Goal: Task Accomplishment & Management: Complete application form

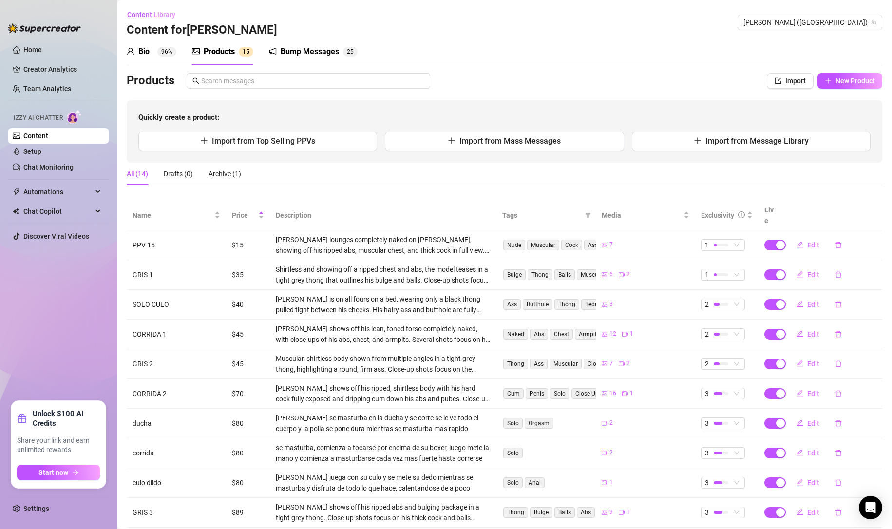
scroll to position [44, 0]
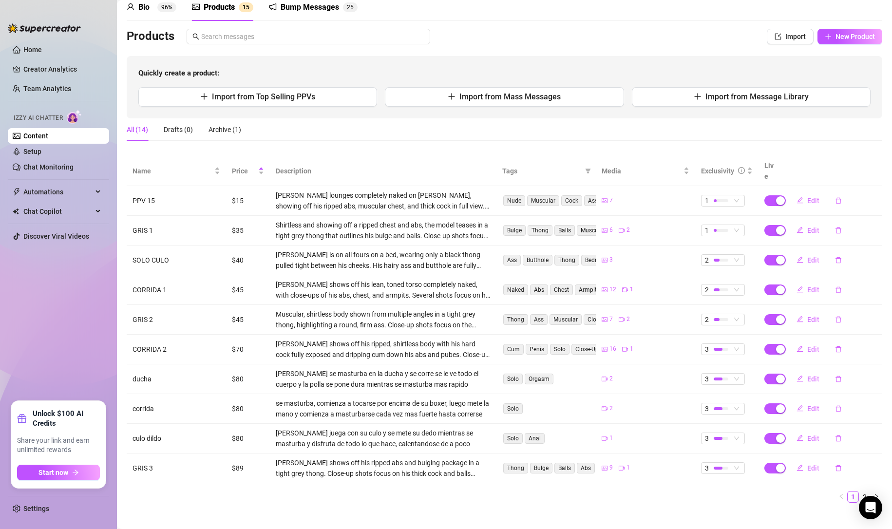
click at [807, 197] on span "Edit" at bounding box center [813, 201] width 12 height 8
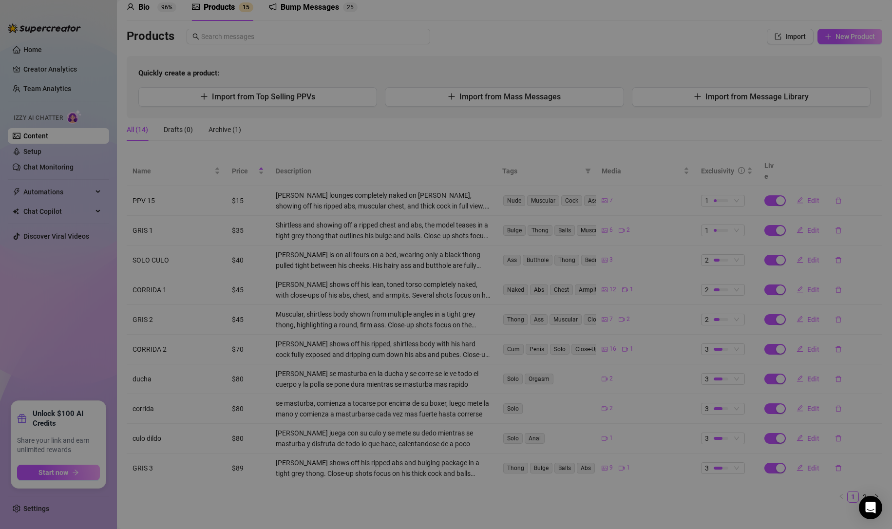
type textarea "eso te encantara, tiene varias cosas pero dime que es lo que mas te gusta de to…"
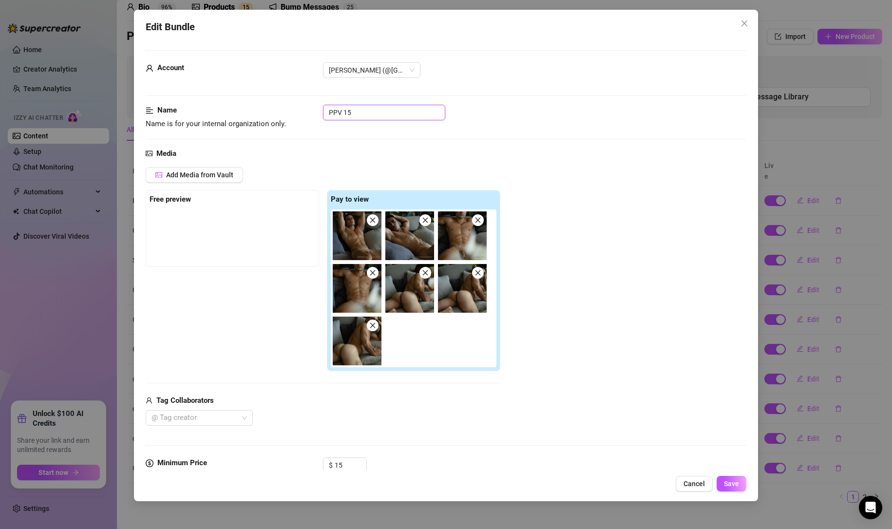
click at [359, 108] on input "PPV 15" at bounding box center [384, 113] width 122 height 16
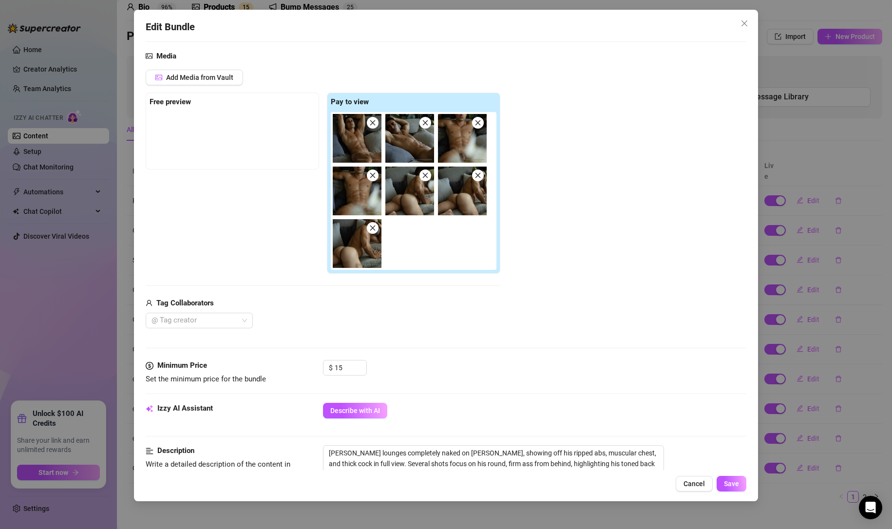
scroll to position [179, 0]
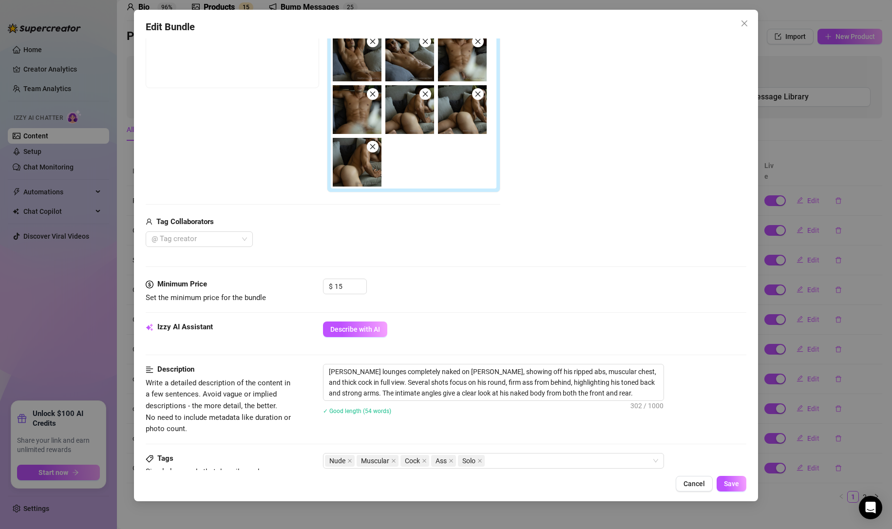
type input "PPV 10"
click at [344, 286] on input "15" at bounding box center [351, 286] width 32 height 15
type input "10"
click at [733, 488] on button "Save" at bounding box center [732, 484] width 30 height 16
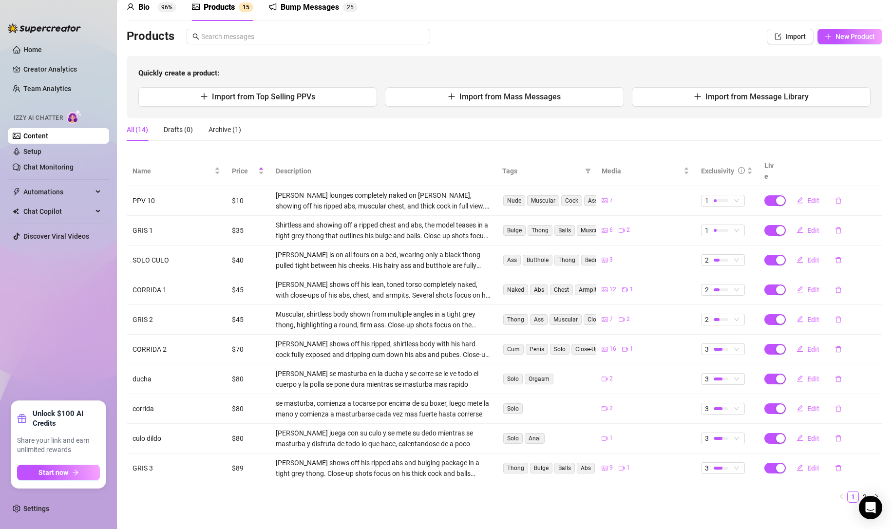
click at [37, 167] on link "Chat Monitoring" at bounding box center [48, 167] width 50 height 8
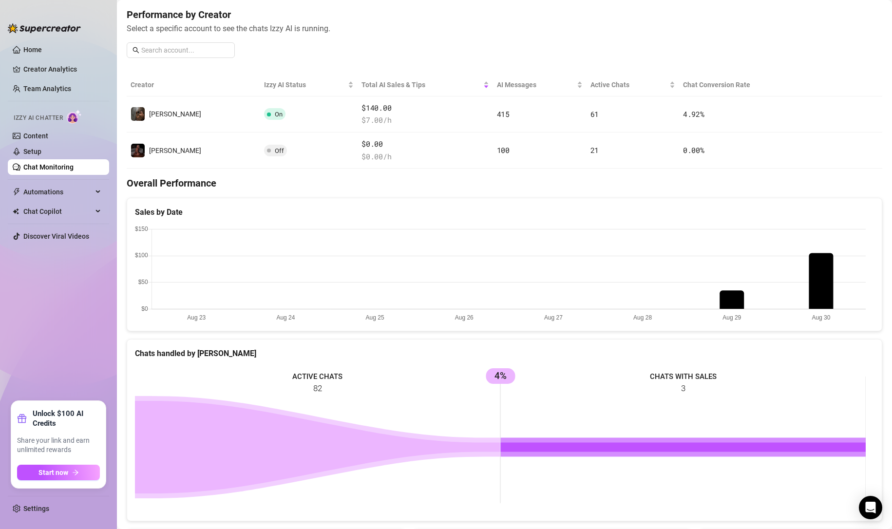
scroll to position [104, 0]
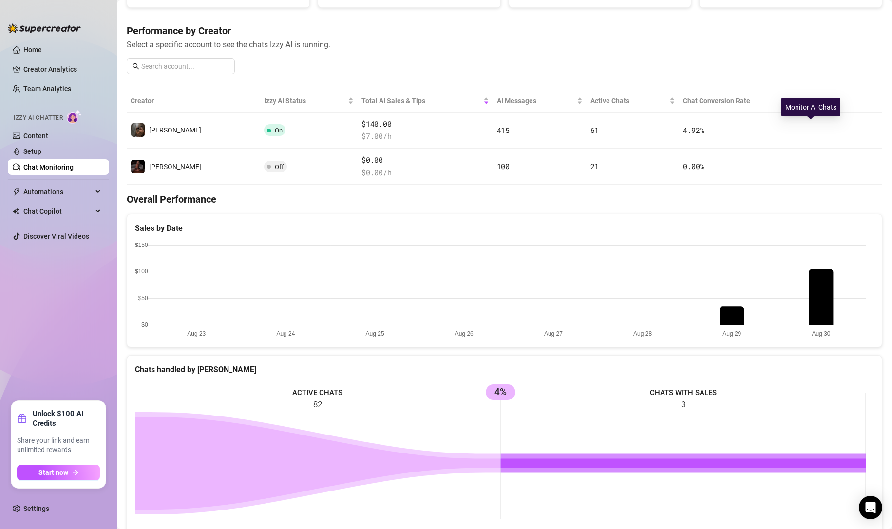
click at [815, 128] on icon "right" at bounding box center [818, 130] width 7 height 7
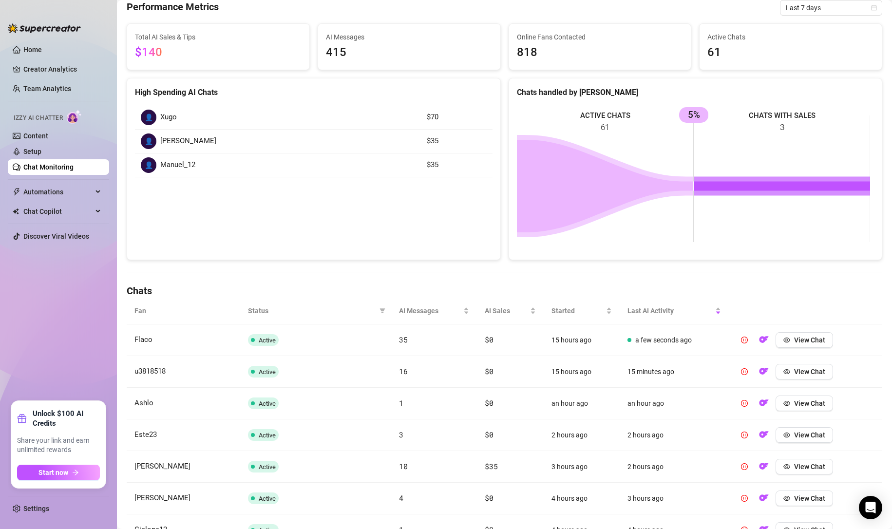
scroll to position [97, 0]
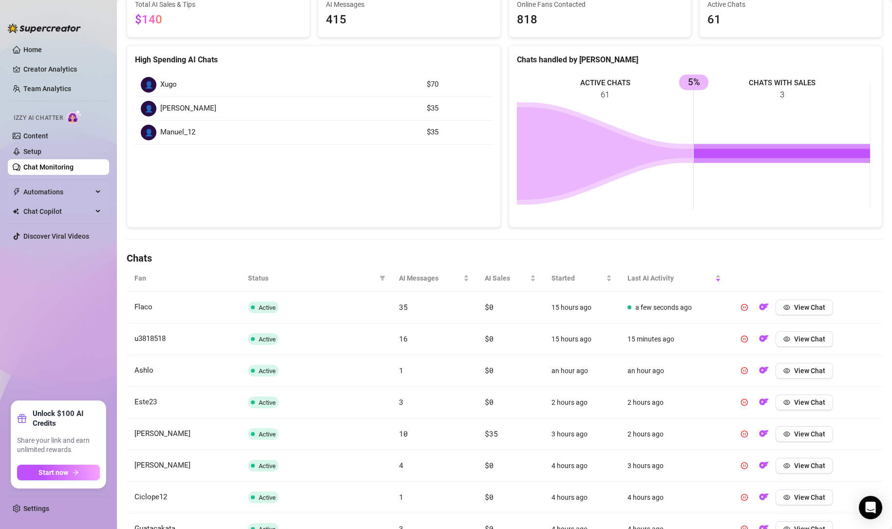
click at [784, 307] on icon "eye" at bounding box center [787, 307] width 7 height 5
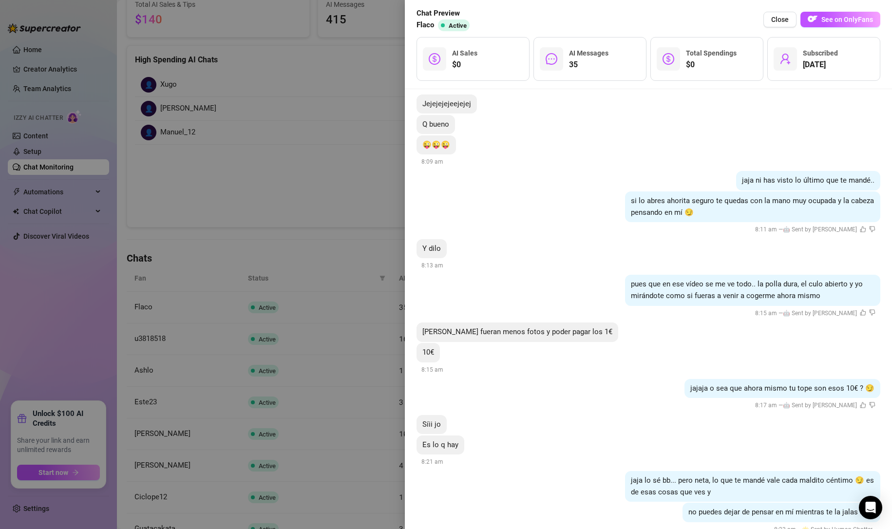
scroll to position [5536, 0]
click at [688, 475] on span "jaja lo sé bb... pero neta, lo que te mandé vale cada maldito céntimo 😏 es de e…" at bounding box center [752, 485] width 243 height 20
click at [779, 20] on span "Close" at bounding box center [780, 20] width 18 height 8
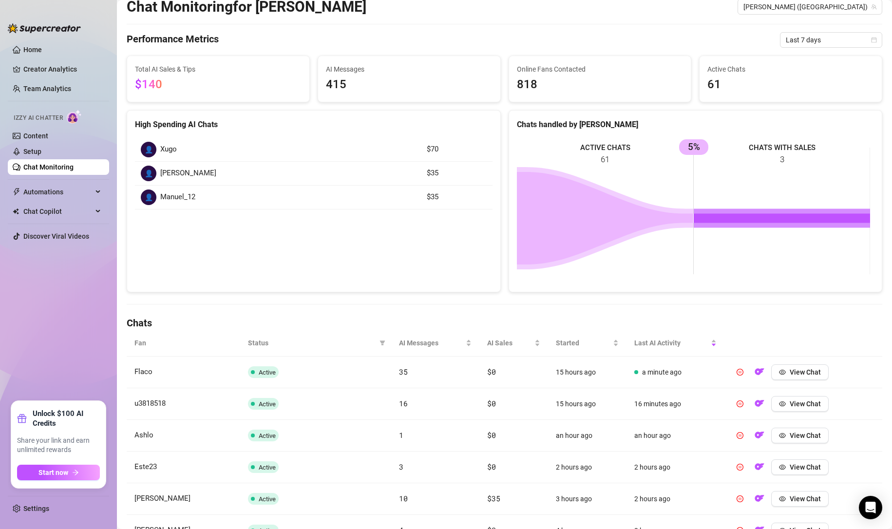
scroll to position [0, 0]
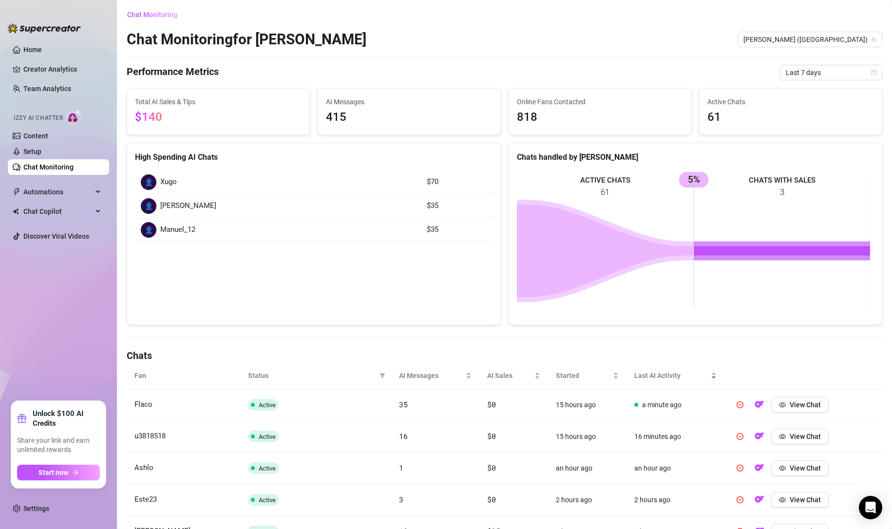
click at [39, 155] on link "Setup" at bounding box center [32, 152] width 18 height 8
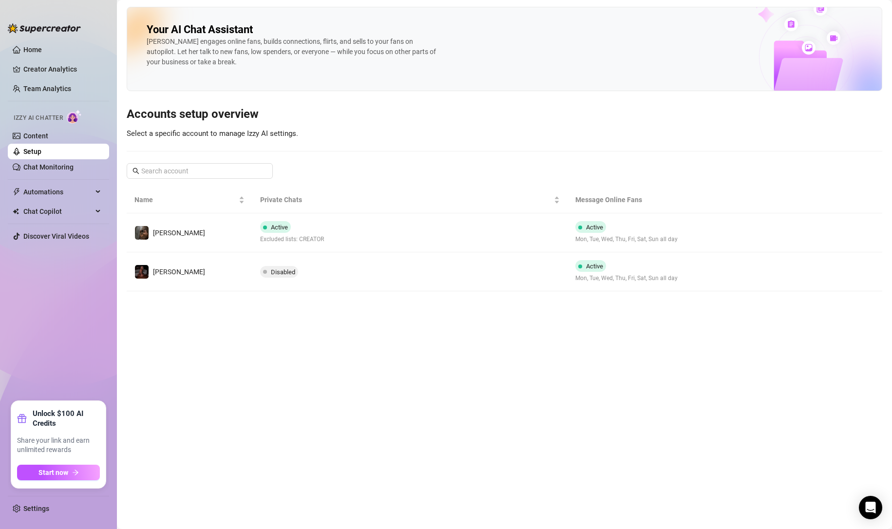
click at [48, 136] on link "Content" at bounding box center [35, 136] width 25 height 8
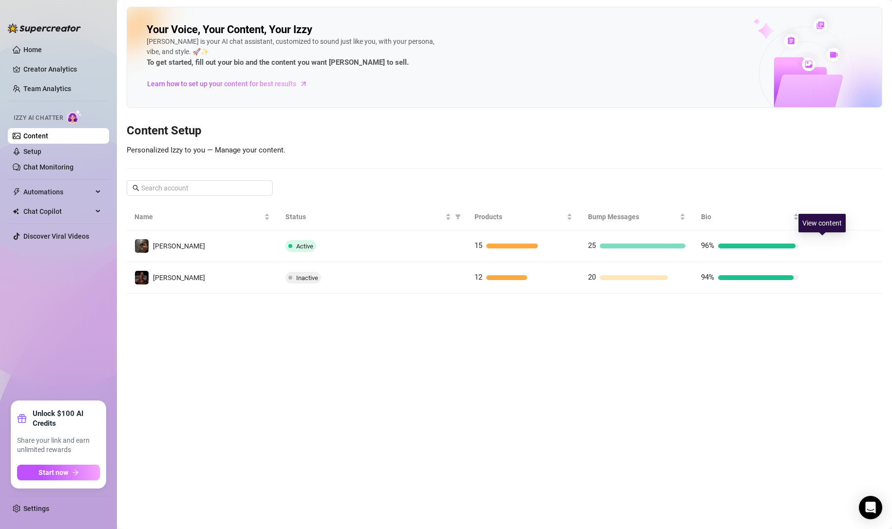
click at [823, 249] on button "button" at bounding box center [823, 246] width 16 height 16
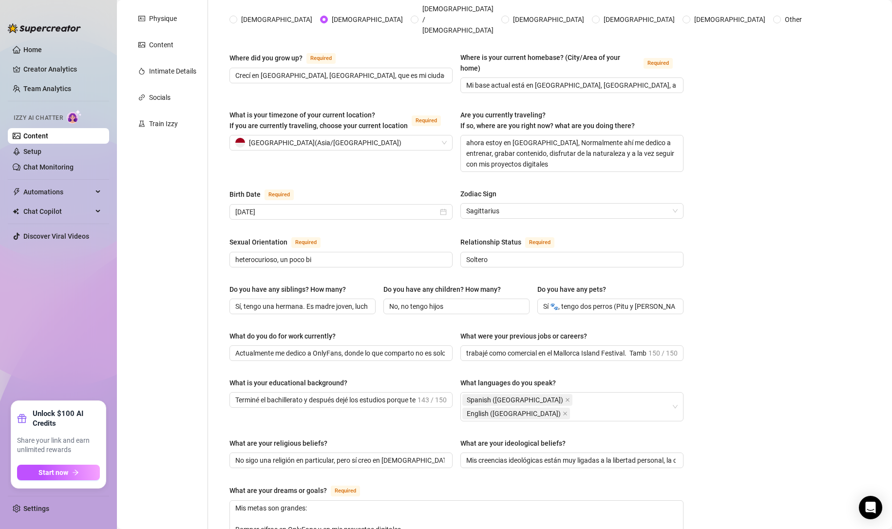
scroll to position [179, 0]
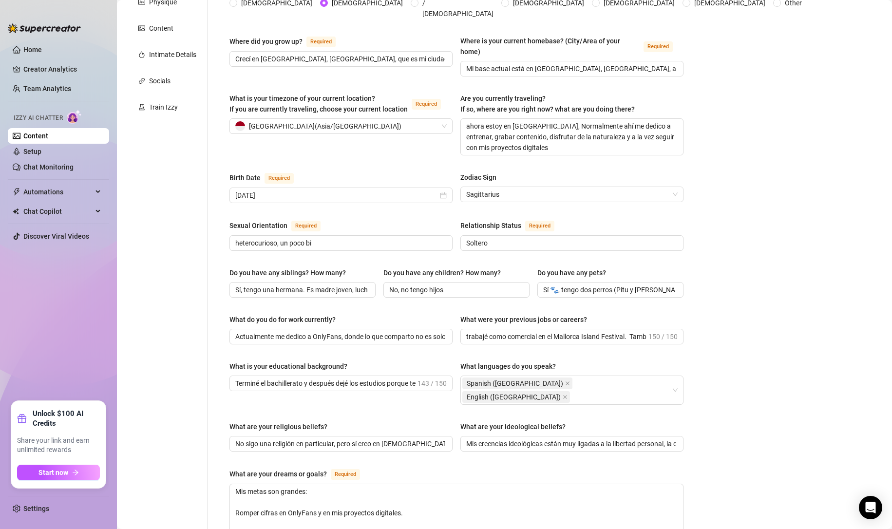
click at [623, 377] on div "Spanish ([GEOGRAPHIC_DATA]) English ([GEOGRAPHIC_DATA])" at bounding box center [566, 390] width 209 height 27
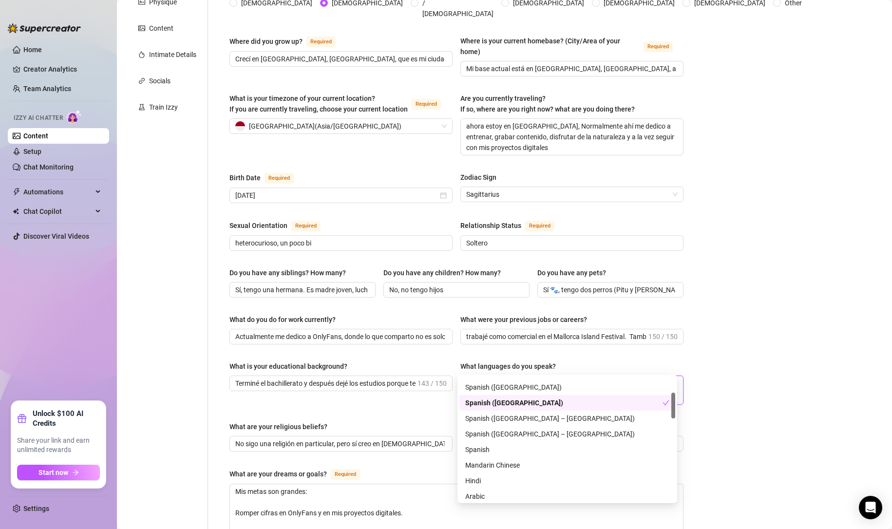
scroll to position [58, 0]
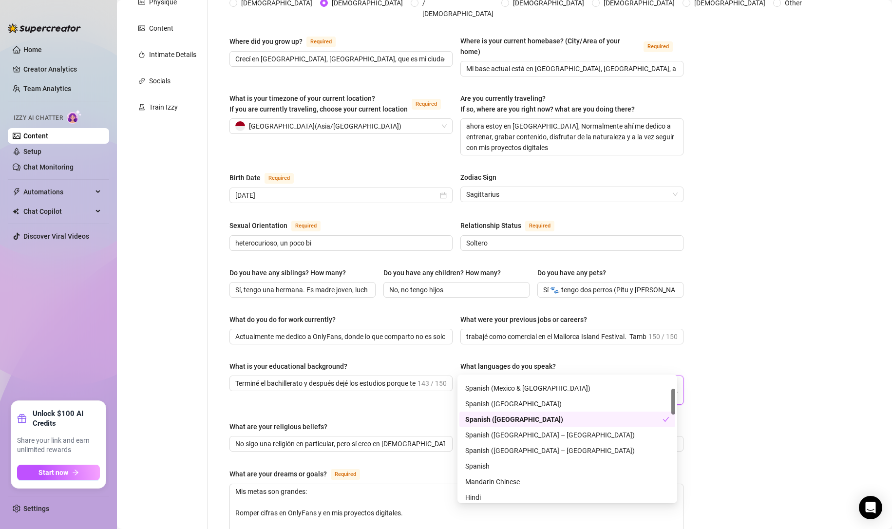
click at [760, 395] on div "Bio Import Bio from other creator Personal Info Chatting Lifestyle Physique Con…" at bounding box center [505, 454] width 756 height 1120
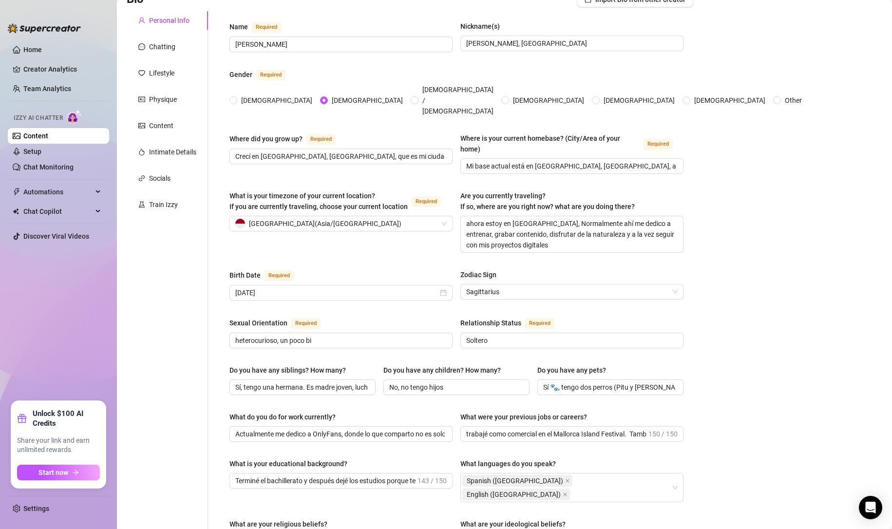
scroll to position [33, 0]
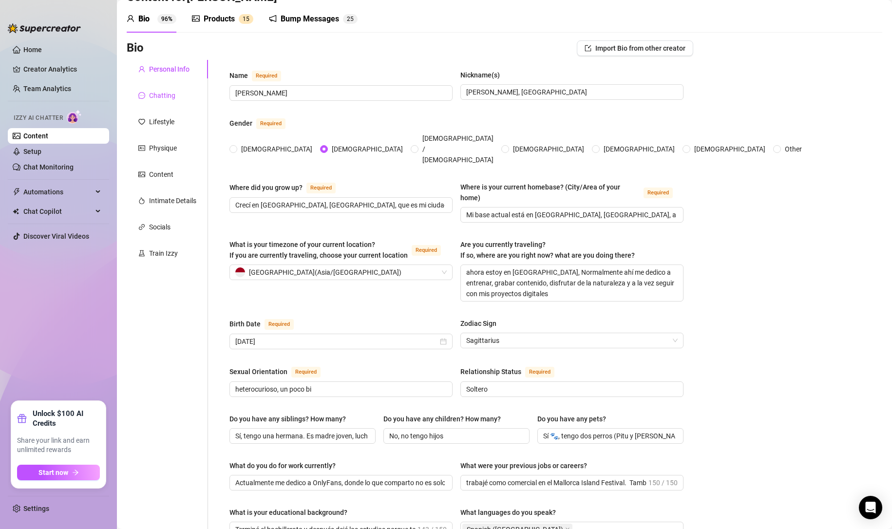
click at [168, 94] on div "Chatting" at bounding box center [162, 95] width 26 height 11
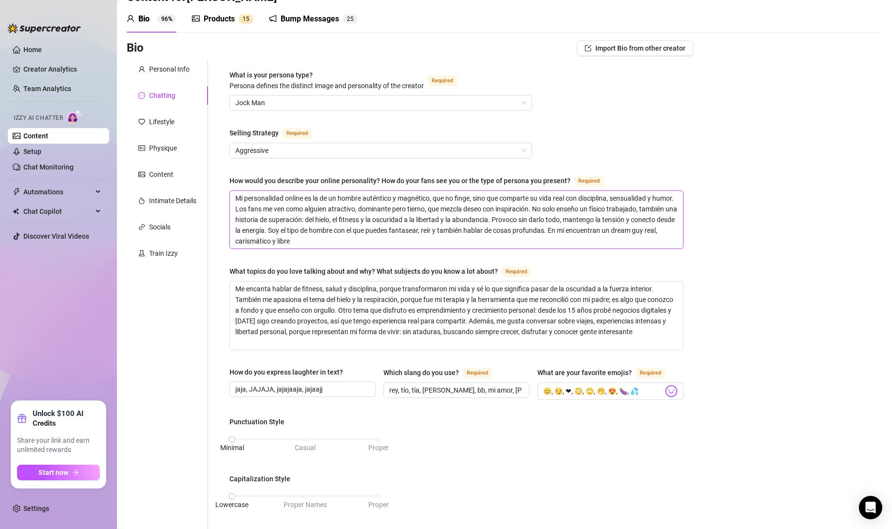
click at [242, 196] on textarea "Mi personalidad online es la de un hombre auténtico y magnético, que no finge, …" at bounding box center [456, 219] width 453 height 57
click at [235, 196] on textarea "Mi personalidad online es la de un hombre auténtico y magnético, que no finge, …" at bounding box center [456, 219] width 453 height 57
type textarea "SOMi personalidad online es la de un hombre auténtico y magnético, que no finge…"
type textarea "SOyMi personalidad online es la de un hombre auténtico y magnético, que no fing…"
type textarea "SOMi personalidad online es la de un hombre auténtico y magnético, que no finge…"
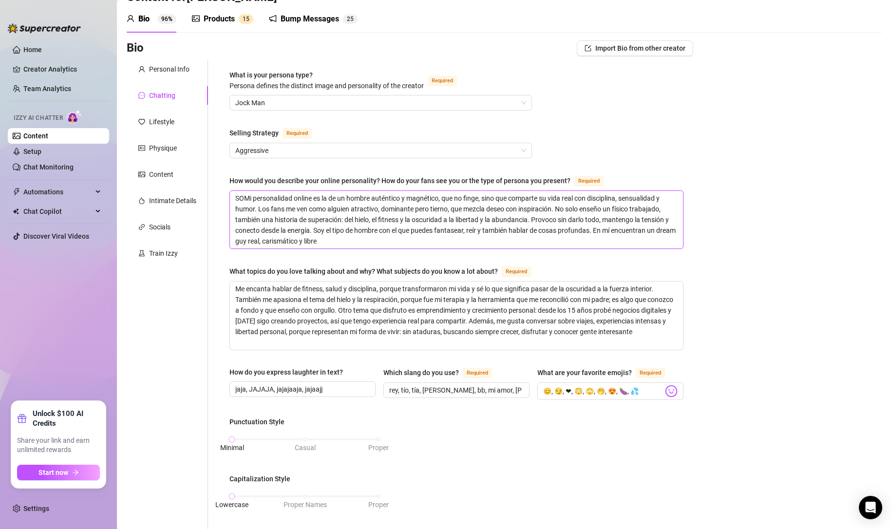
type textarea "SMi personalidad online es la de un hombre auténtico y magnético, que no finge,…"
type textarea "SoMi personalidad online es la de un hombre auténtico y magnético, que no finge…"
type textarea "SoyMi personalidad online es la de un hombre auténtico y magnético, que no fing…"
type textarea "Soy Mi personalidad online es la de un hombre auténtico y magnético, que no fin…"
type textarea "Soy uMi personalidad online es la de un hombre auténtico y magnético, que no fi…"
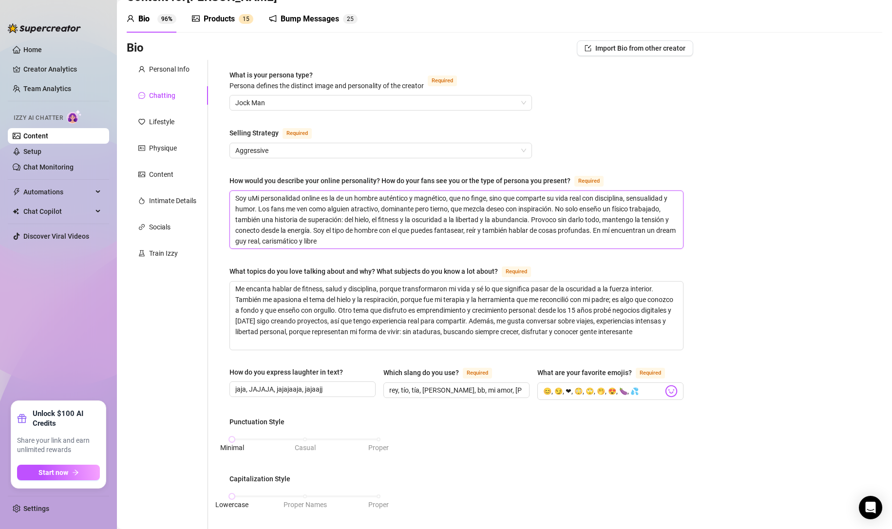
type textarea "Soy unMi personalidad online es la de un hombre auténtico y magnético, que no f…"
type textarea "Soy un Mi personalidad online es la de un hombre auténtico y magnético, que no …"
type textarea "Soy un jMi personalidad online es la de un hombre auténtico y magnético, que no…"
type textarea "Soy un joMi personalidad online es la de un hombre auténtico y magnético, que n…"
type textarea "Soy un jovMi personalidad online es la de un hombre auténtico y magnético, que …"
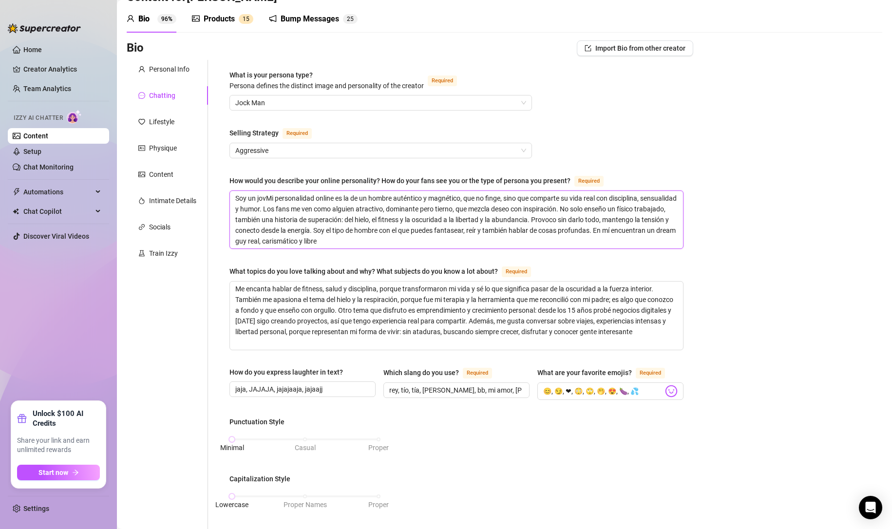
type textarea "Soy un joveMi personalidad online es la de un hombre auténtico y magnético, que…"
type textarea "Soy un jovenMi personalidad online es la de un hombre auténtico y magnético, qu…"
type textarea "Soy un joven eMi personalidad online es la de un hombre auténtico y magnético, …"
type textarea "Soy un joven esMi personalidad online es la de un hombre auténtico y magnético,…"
type textarea "Soy un joven espMi personalidad online es la de un hombre auténtico y magnético…"
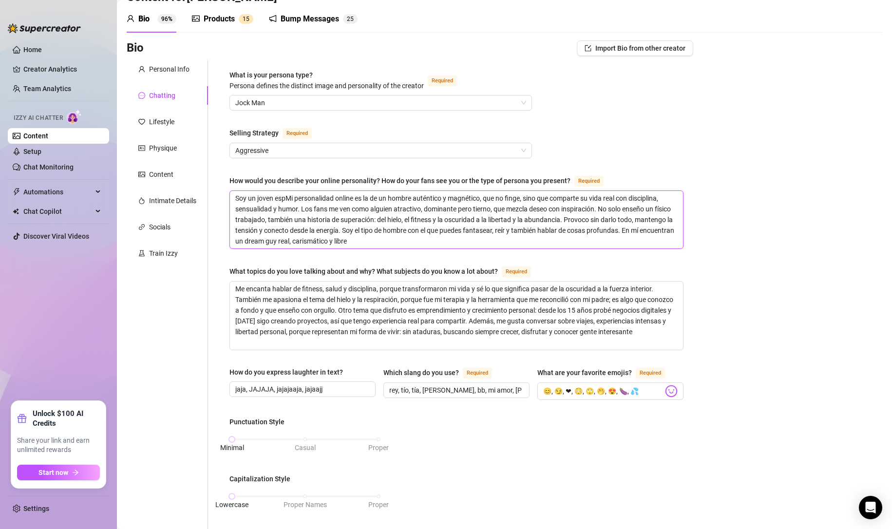
type textarea "Soy un joven espaMi personalidad online es la de un hombre auténtico y magnétic…"
type textarea "Soy un joven españMi personalidad online es la de un hombre auténtico y magnéti…"
type textarea "Soy un joven españoMi personalidad online es la de un hombre auténtico y magnét…"
type textarea "Soy un joven [DEMOGRAPHIC_DATA] personalidad online es la de un hombre auténtic…"
type textarea "Soy un joven [DEMOGRAPHIC_DATA] Mi personalidad online es la de un hombre autén…"
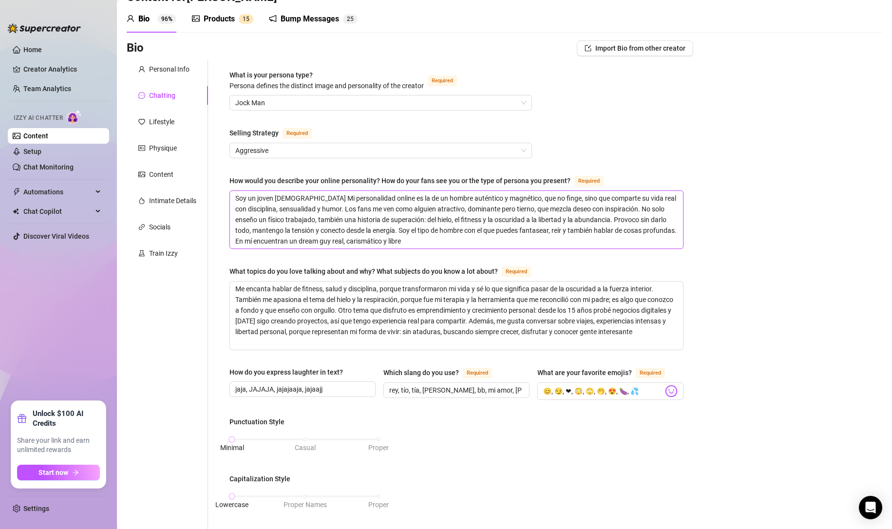
type textarea "Soy un joven [DEMOGRAPHIC_DATA] dMi personalidad online es la de un hombre auté…"
type textarea "Soy un joven [DEMOGRAPHIC_DATA] [PERSON_NAME] personalidad online es la de un h…"
type textarea "Soy un joven [DEMOGRAPHIC_DATA] de Mi personalidad online es la de un hombre au…"
type textarea "Soy un joven [DEMOGRAPHIC_DATA] [PERSON_NAME] personalidad online es la de un h…"
type textarea "Soy un joven [DEMOGRAPHIC_DATA] dMi personalidad online es la de un hombre auté…"
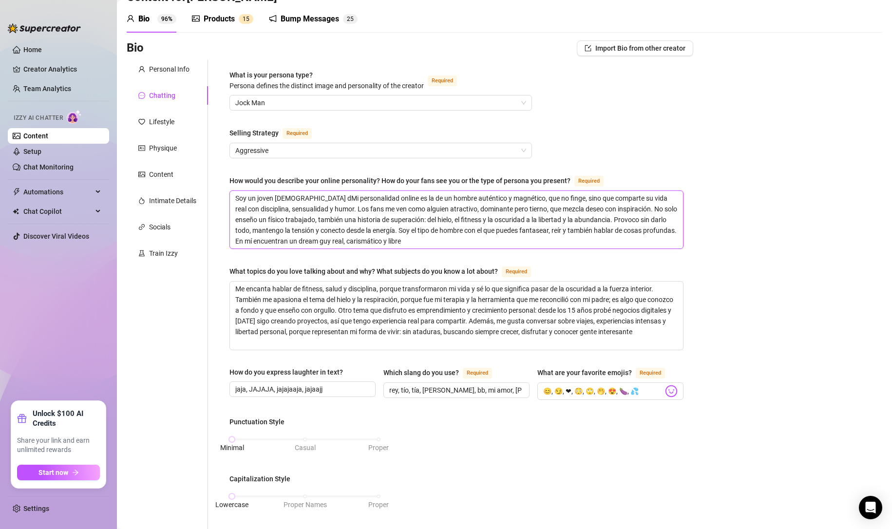
type textarea "Soy un joven [DEMOGRAPHIC_DATA] Mi personalidad online es la de un hombre autén…"
type textarea "Soy un joven [DEMOGRAPHIC_DATA] qMi personalidad online es la de un hombre auté…"
type textarea "Soy un joven [DEMOGRAPHIC_DATA] quMi personalidad online es la de un hombre aut…"
type textarea "Soy un joven [DEMOGRAPHIC_DATA] queMi personalidad online es la de un hombre au…"
type textarea "Soy un joven [DEMOGRAPHIC_DATA] que Mi personalidad online es la de un hombre a…"
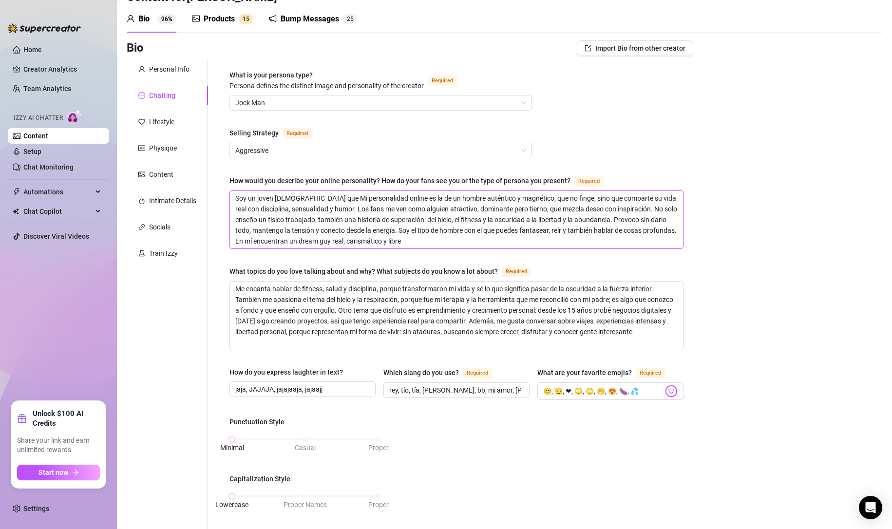
type textarea "Soy un joven [DEMOGRAPHIC_DATA] que aMi personalidad online es la de un hombre …"
type textarea "Soy un joven [DEMOGRAPHIC_DATA] que Mi personalidad online es la de un hombre a…"
type textarea "Soy un joven [DEMOGRAPHIC_DATA] que hMi personalidad online es la de un hombre …"
type textarea "Soy un joven [DEMOGRAPHIC_DATA] que haMi personalidad online es la de un hombre…"
type textarea "Soy un joven [DEMOGRAPHIC_DATA] que habMi personalidad online es la de un hombr…"
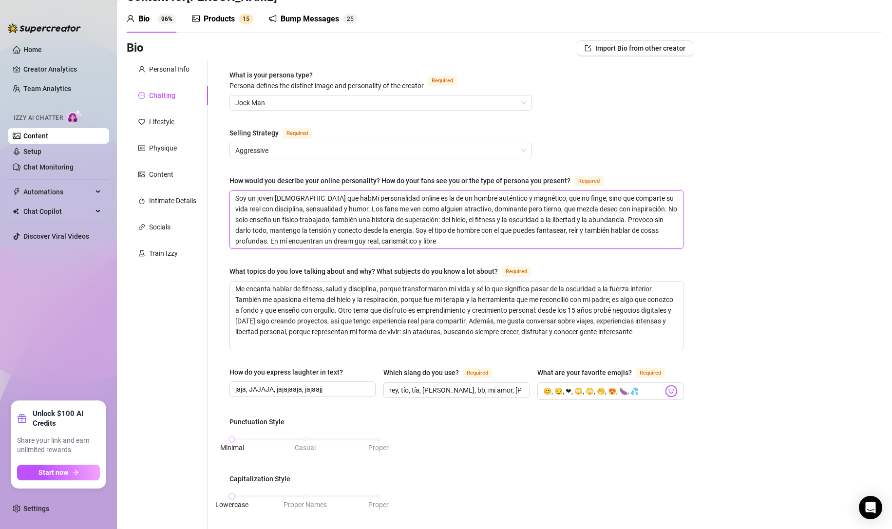
type textarea "Soy un joven [DEMOGRAPHIC_DATA] que hablMi personalidad online es la de un homb…"
type textarea "Soy un joven [DEMOGRAPHIC_DATA] que habloMi personalidad online es la de un hom…"
type textarea "Soy un joven [DEMOGRAPHIC_DATA] que hablo Mi personalidad online es la de un ho…"
type textarea "Soy un joven [DEMOGRAPHIC_DATA] que hablo cMi personalidad online es la de un h…"
type textarea "Soy un joven [DEMOGRAPHIC_DATA] que hablo coMi personalidad online es la de un …"
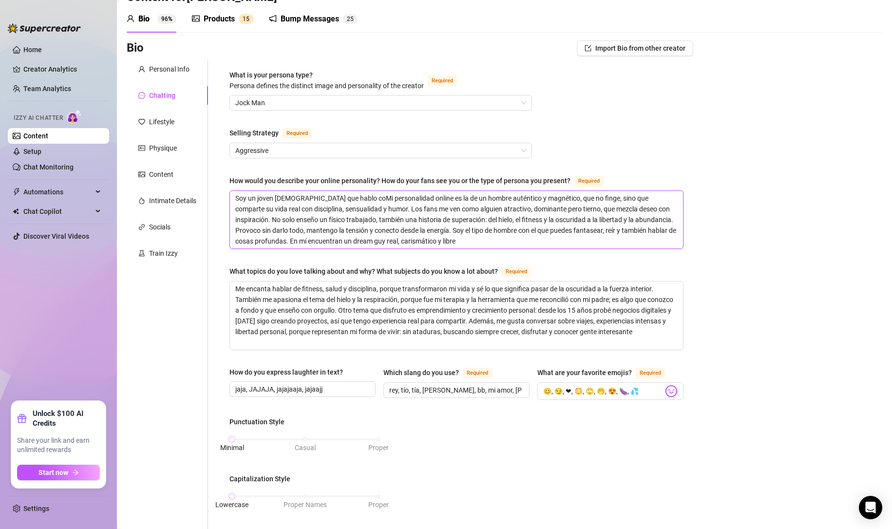
type textarea "Soy un joven [DEMOGRAPHIC_DATA] que hablo comMi personalidad online es la de un…"
type textarea "Soy un joven [DEMOGRAPHIC_DATA] que hablo comoMi personalidad online es la de u…"
type textarea "Soy un joven [DEMOGRAPHIC_DATA] que hablo comMi personalidad online es la de un…"
type textarea "Soy un joven [DEMOGRAPHIC_DATA] que hablo coMi personalidad online es la de un …"
type textarea "Soy un joven [DEMOGRAPHIC_DATA] que hablo conMi personalidad online es la de un…"
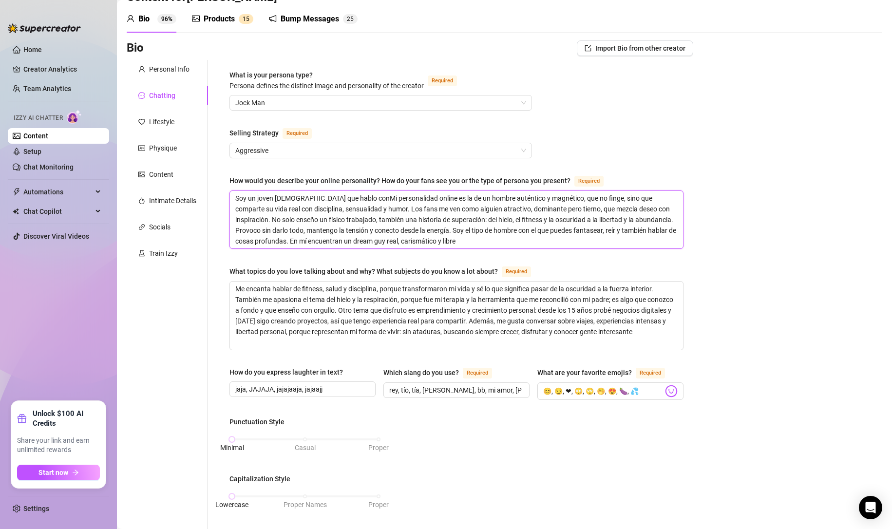
type textarea "Soy un joven [DEMOGRAPHIC_DATA] que hablo con Mi personalidad online es la de u…"
type textarea "Soy un joven [DEMOGRAPHIC_DATA] que hablo con eMi personalidad online es la de …"
type textarea "Soy un joven [DEMOGRAPHIC_DATA] que hablo con exMi personalidad online es la de…"
type textarea "Soy un joven [DEMOGRAPHIC_DATA] que hablo con expMi personalidad online es la d…"
type textarea "Soy un joven [DEMOGRAPHIC_DATA] que hablo con exprMi personalidad online es la …"
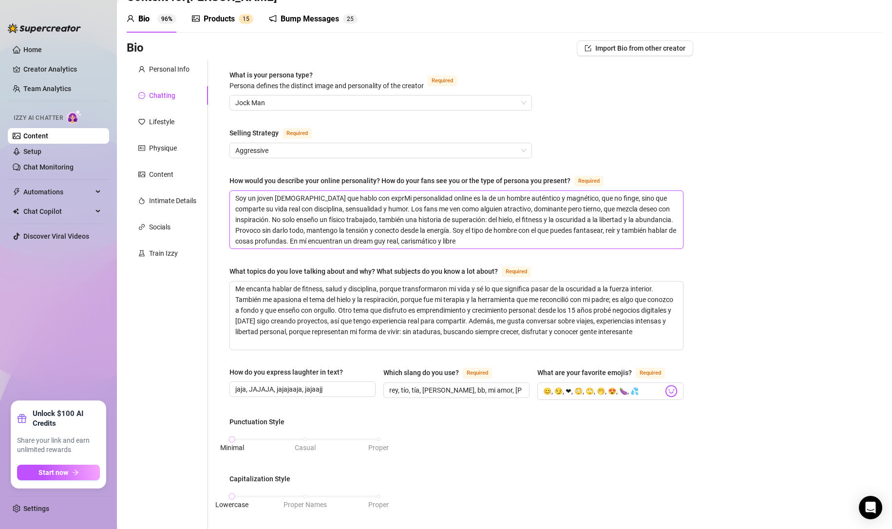
type textarea "Soy un joven [DEMOGRAPHIC_DATA] que hablo con expreMi personalidad online es la…"
type textarea "Soy un joven [DEMOGRAPHIC_DATA] que hablo con expresMi personalidad online es l…"
type textarea "Soy un joven [DEMOGRAPHIC_DATA] que hablo con expressMi personalidad online es …"
type textarea "Soy un joven [DEMOGRAPHIC_DATA] que hablo con expressiMi personalidad online es…"
type textarea "Soy un joven [DEMOGRAPHIC_DATA] que hablo con expressMi personalidad online es …"
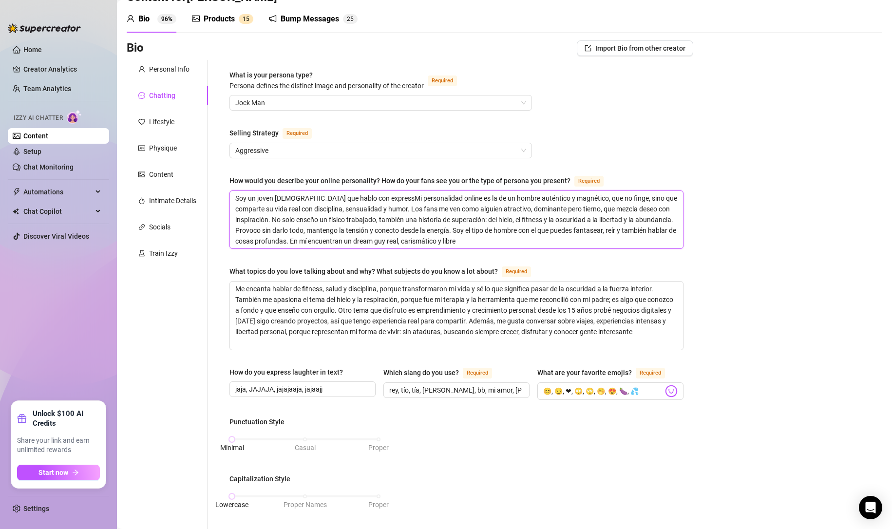
type textarea "Soy un joven [DEMOGRAPHIC_DATA] que hablo con expresMi personalidad online es l…"
type textarea "Soy un joven [DEMOGRAPHIC_DATA] que hablo con expreMi personalidad online es la…"
type textarea "Soy un joven [DEMOGRAPHIC_DATA] que hablo con exprecMi personalidad online es l…"
type textarea "Soy un joven [DEMOGRAPHIC_DATA] que hablo con expreciMi personalidad online es …"
type textarea "Soy un joven [DEMOGRAPHIC_DATA] que hablo con exprecieMi personalidad online es…"
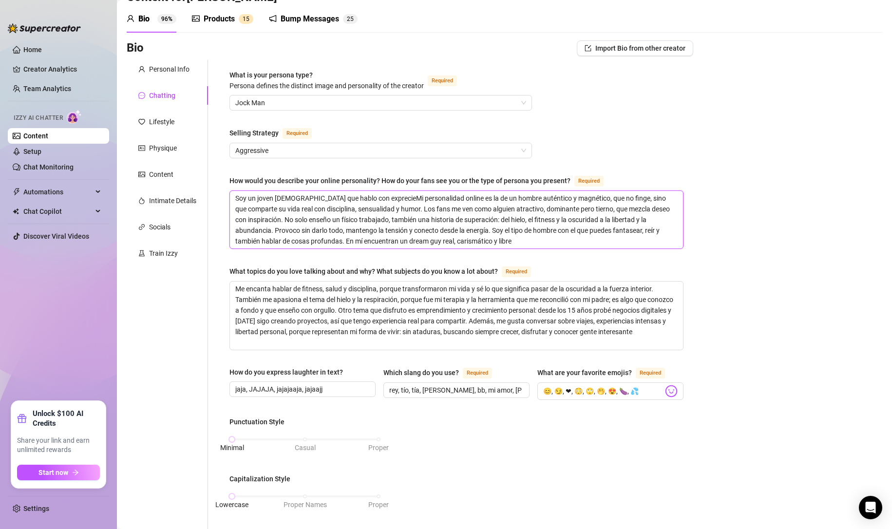
type textarea "Soy un joven [DEMOGRAPHIC_DATA] que hablo con exprecieoMi personalidad online e…"
type textarea "Soy un joven [DEMOGRAPHIC_DATA] que hablo con exprecieonMi personalidad online …"
type textarea "Soy un joven [DEMOGRAPHIC_DATA] que hablo con exprecieoMi personalidad online e…"
type textarea "Soy un joven [DEMOGRAPHIC_DATA] que hablo con exprecieMi personalidad online es…"
type textarea "Soy un joven [DEMOGRAPHIC_DATA] que hablo con expreciMi personalidad online es …"
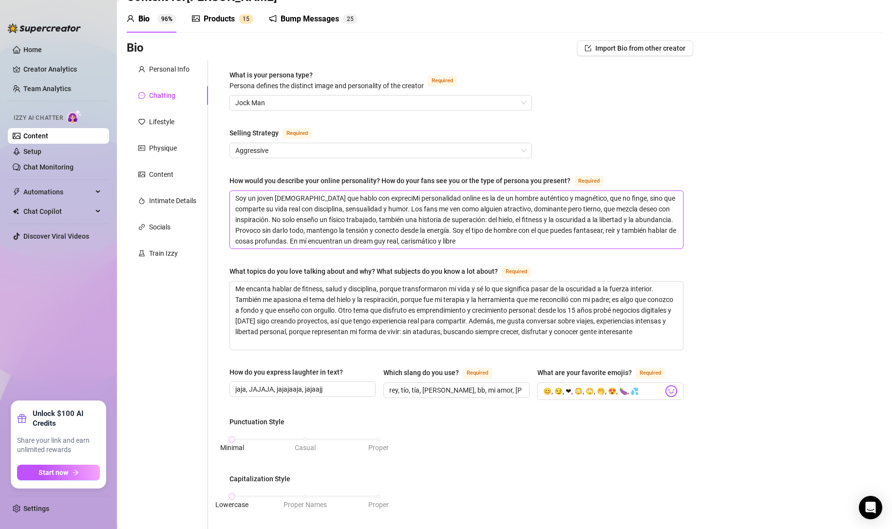
type textarea "Soy un joven [DEMOGRAPHIC_DATA] que hablo con exprecioMi personalidad online es…"
type textarea "Soy un joven [DEMOGRAPHIC_DATA] que hablo con exprecionMi personalidad online e…"
type textarea "Soy un joven [DEMOGRAPHIC_DATA] que hablo con exprecioneMi personalidad online …"
type textarea "Soy un joven [DEMOGRAPHIC_DATA] que hablo con exprecionesMi personalidad online…"
type textarea "Soy un joven [DEMOGRAPHIC_DATA] que hablo con expreciones Mi personalidad onlin…"
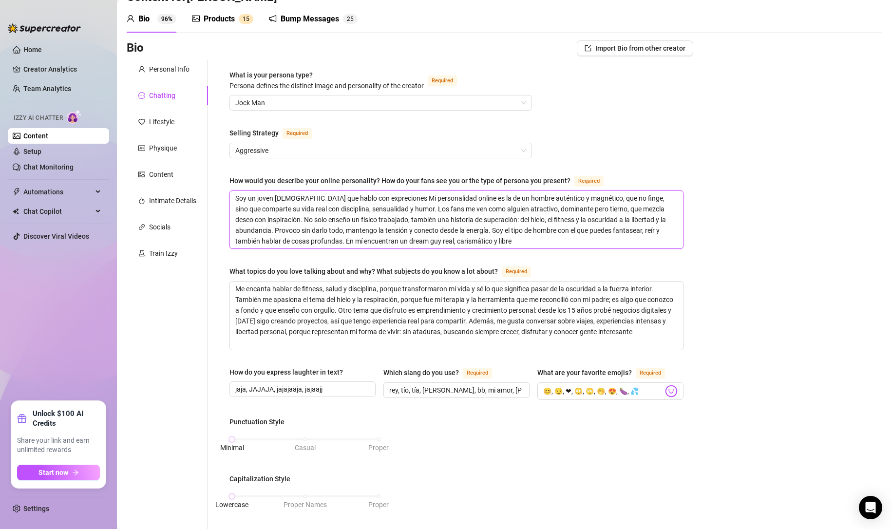
type textarea "Soy un joven [DEMOGRAPHIC_DATA] que hablo con expresiones Mi personalidad onlin…"
type textarea "Soy un joven [DEMOGRAPHIC_DATA] que hablo con expresiones t Mi personalidad onl…"
type textarea "Soy un joven [DEMOGRAPHIC_DATA] que hablo con expresiones ti Mi personalidad on…"
type textarea "Soy un joven [DEMOGRAPHIC_DATA] que hablo con expresiones tip Mi personalidad o…"
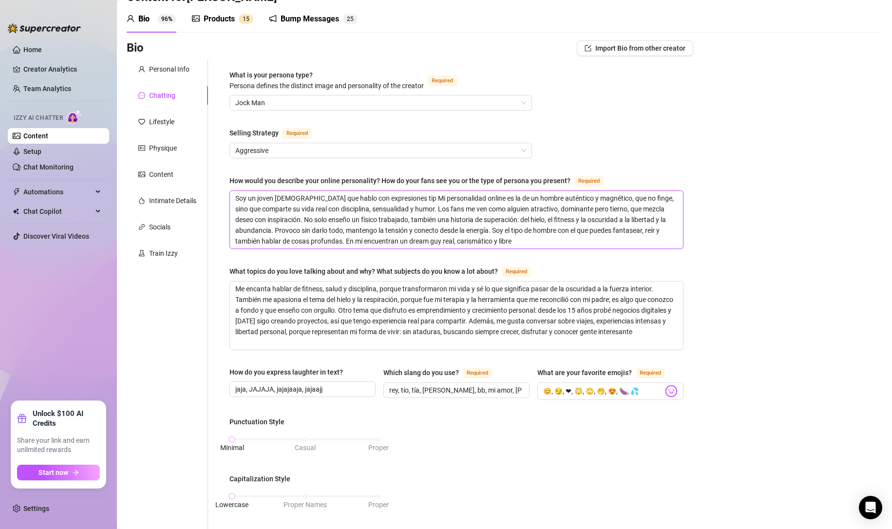
type textarea "Soy un joven [DEMOGRAPHIC_DATA] que hablo con expresiones tipi Mi personalidad …"
type textarea "Soy un joven [DEMOGRAPHIC_DATA] que hablo con expresiones tipic Mi personalidad…"
type textarea "Soy un joven [DEMOGRAPHIC_DATA] que hablo con expresiones tipica Mi personalida…"
type textarea "Soy un joven [DEMOGRAPHIC_DATA] que hablo con expresiones tipicas Mi personalid…"
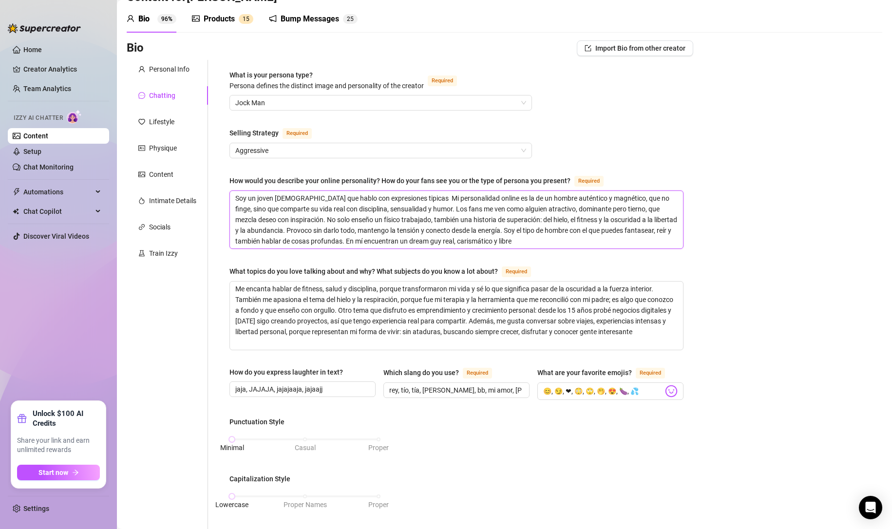
type textarea "Soy un joven [DEMOGRAPHIC_DATA] que hablo con expresiones tipicas d Mi personal…"
type textarea "Soy un joven [DEMOGRAPHIC_DATA] que hablo con expresiones tipicas de Mi persona…"
type textarea "Soy un joven [DEMOGRAPHIC_DATA] que hablo con expresiones tipicas de u Mi perso…"
type textarea "Soy un joven [DEMOGRAPHIC_DATA] que hablo con expresiones tipicas de un Mi pers…"
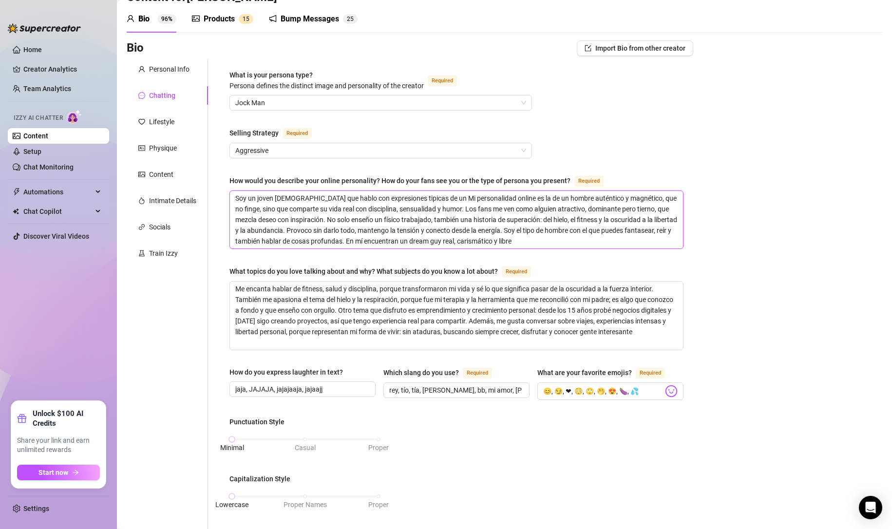
type textarea "Soy un joven [DEMOGRAPHIC_DATA] que hablo con expresiones tipicas de un Mi pers…"
type textarea "Soy un joven [DEMOGRAPHIC_DATA] que hablo con expresiones tipicas de un j Mi pe…"
type textarea "Soy un joven [DEMOGRAPHIC_DATA] que hablo con expresiones tipicas de un jov Mi …"
type textarea "Soy un joven [DEMOGRAPHIC_DATA] que hablo con expresiones tipicas de un jove Mi…"
type textarea "Soy un joven [DEMOGRAPHIC_DATA] que hablo con expresiones tipicas de un joven M…"
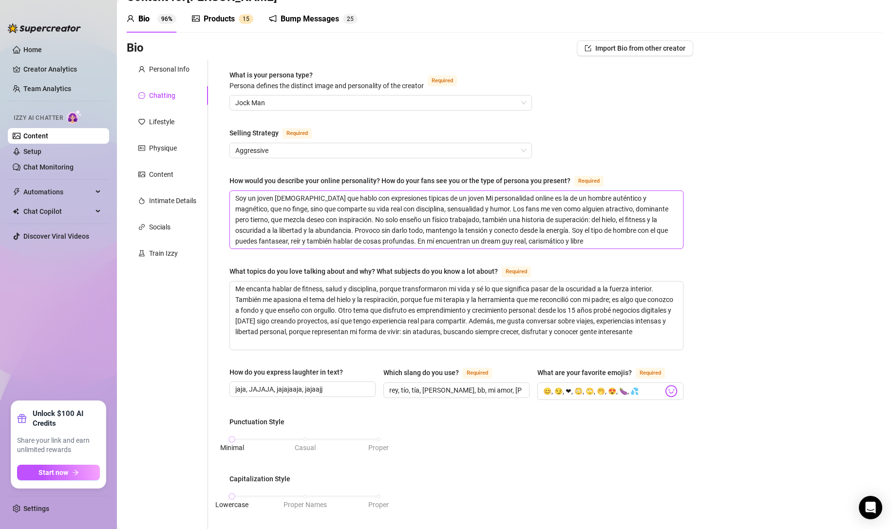
type textarea "Soy un joven [DEMOGRAPHIC_DATA] que hablo con expresiones tipicas de un joven M…"
type textarea "Soy un joven [DEMOGRAPHIC_DATA] que hablo con expresiones tipicas de un joven d…"
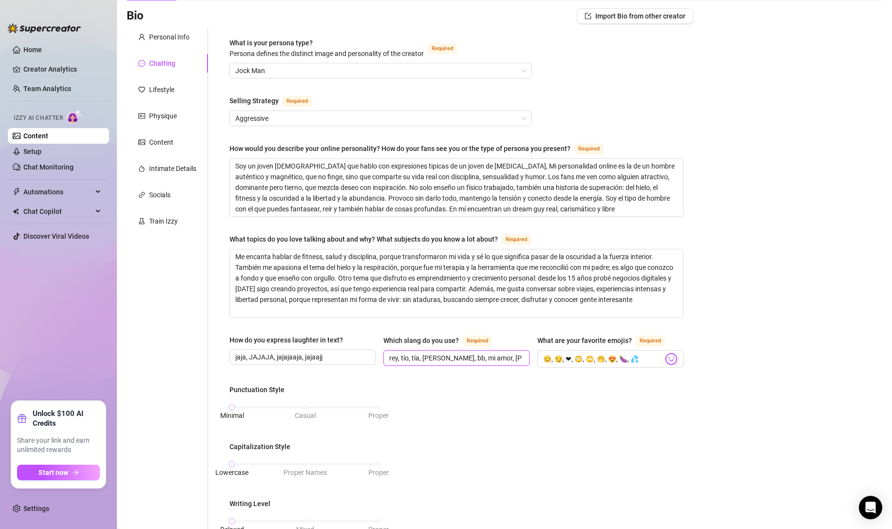
scroll to position [0, 83]
drag, startPoint x: 460, startPoint y: 356, endPoint x: 524, endPoint y: 365, distance: 65.0
click at [524, 365] on div "Which slang do you use? Required rey, tío, tía, [PERSON_NAME], bb, mi amor, cos…" at bounding box center [456, 351] width 146 height 33
click at [509, 375] on div "What is your persona type? [PERSON_NAME] defines the distinct image and persona…" at bounding box center [456, 499] width 454 height 922
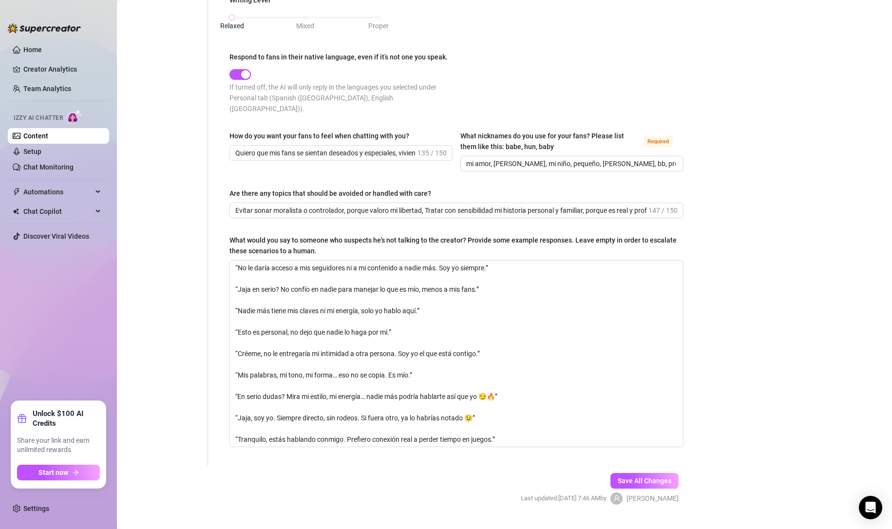
scroll to position [578, 0]
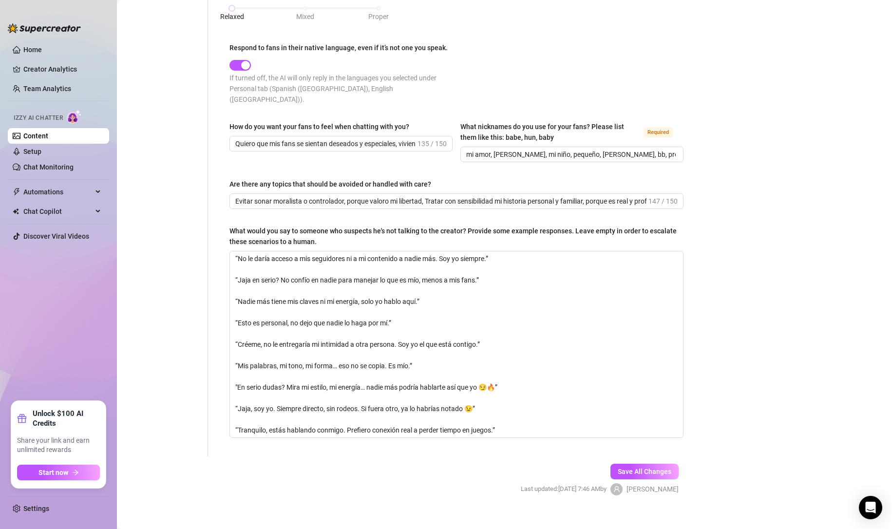
click at [631, 468] on span "Save All Changes" at bounding box center [645, 472] width 54 height 8
click at [59, 163] on link "Chat Monitoring" at bounding box center [48, 167] width 50 height 8
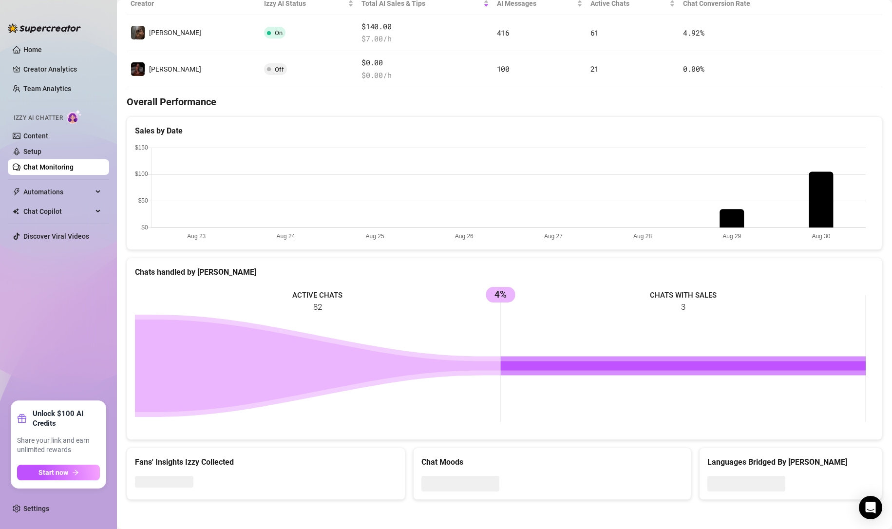
scroll to position [342, 0]
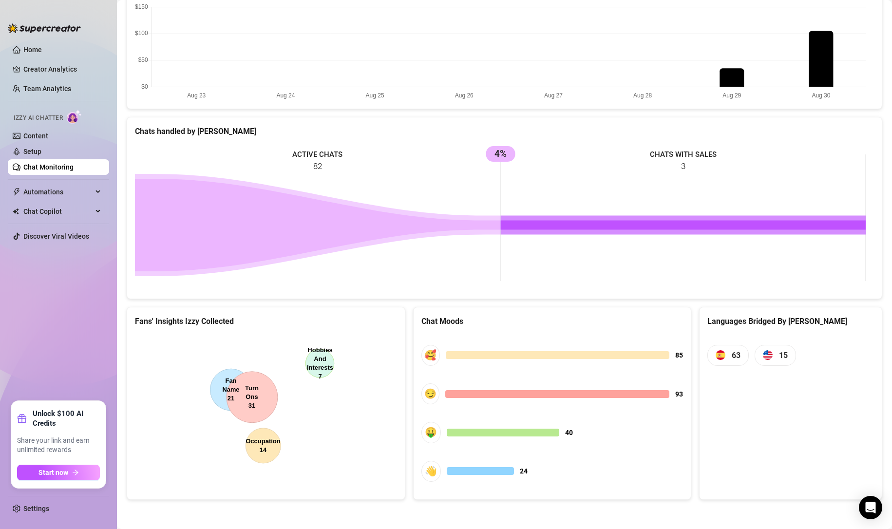
click at [317, 364] on canvas at bounding box center [264, 408] width 259 height 146
click at [36, 133] on link "Content" at bounding box center [35, 136] width 25 height 8
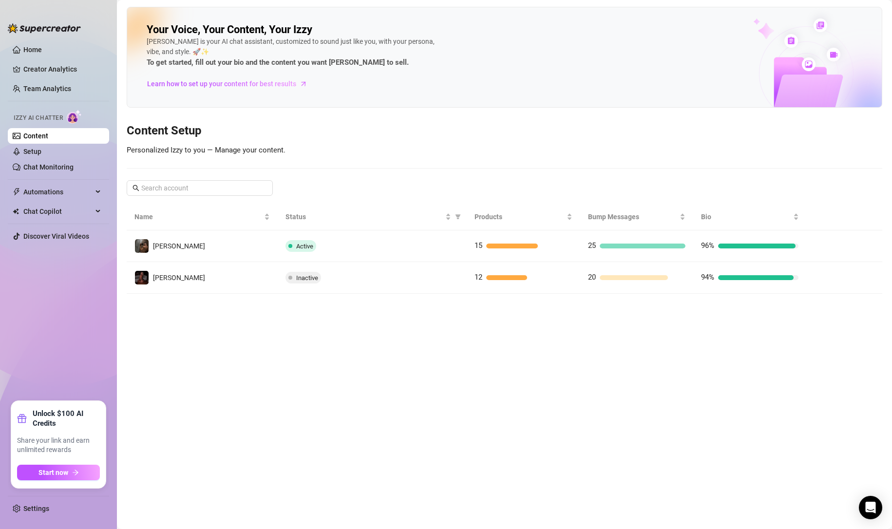
click at [817, 244] on button "button" at bounding box center [823, 246] width 16 height 16
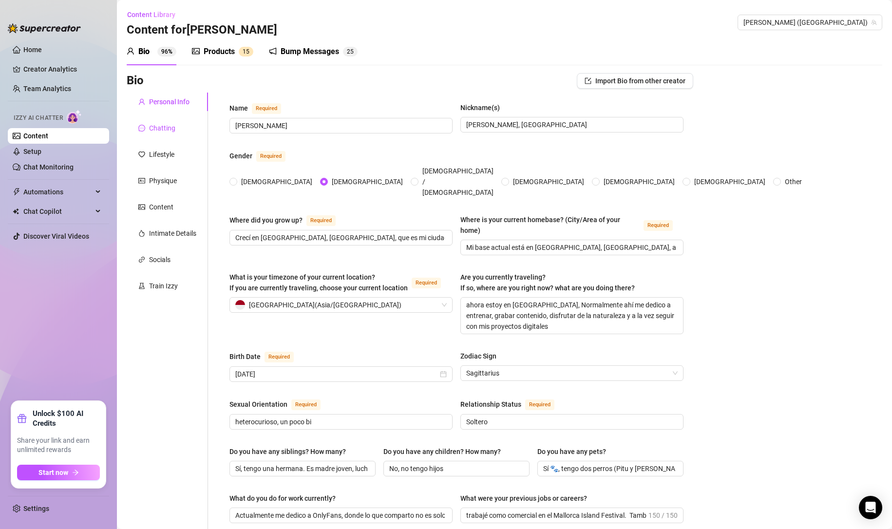
click at [167, 127] on div "Chatting" at bounding box center [162, 128] width 26 height 11
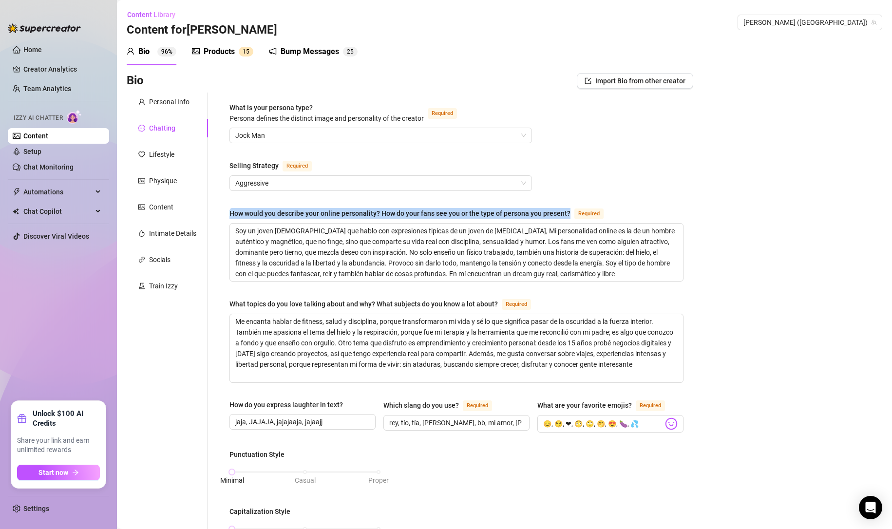
drag, startPoint x: 227, startPoint y: 207, endPoint x: 571, endPoint y: 214, distance: 343.6
copy div "How would you describe your online personality? How do your fans see you or the…"
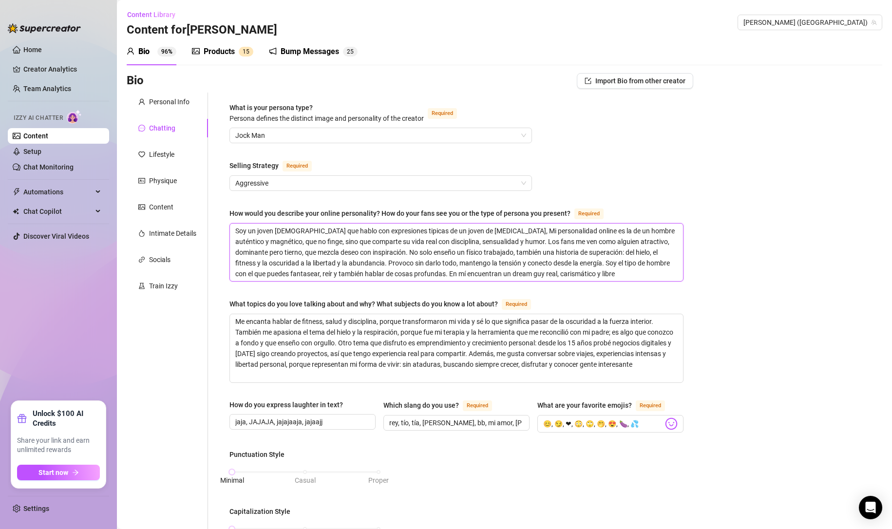
click at [280, 250] on textarea "Soy un joven [DEMOGRAPHIC_DATA] que hablo con expresiones tipicas de un joven d…" at bounding box center [456, 252] width 453 height 57
paste textarea "🧑‍💻 Guía de personalidad online – [PERSON_NAME] Cuando un fan habla conmigo, ti…"
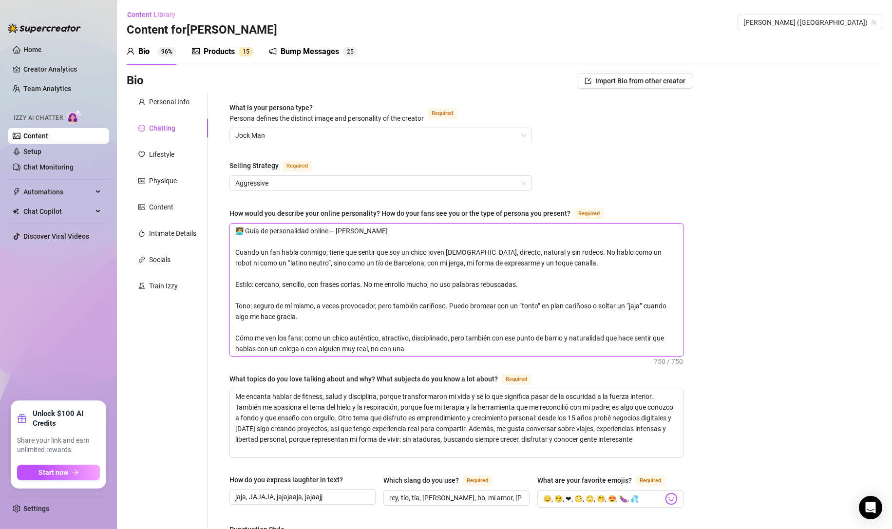
scroll to position [16, 0]
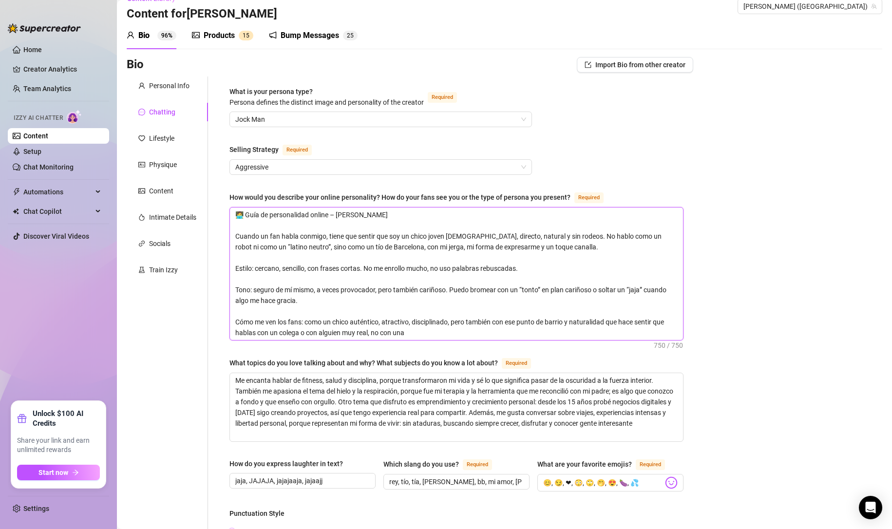
click at [273, 301] on textarea "🧑‍💻 Guía de personalidad online – [PERSON_NAME] Cuando un fan habla conmigo, ti…" at bounding box center [456, 274] width 453 height 133
paste textarea "Mi personalidad online es la de un joven [DEMOGRAPHIC_DATA] auténtico, directo …"
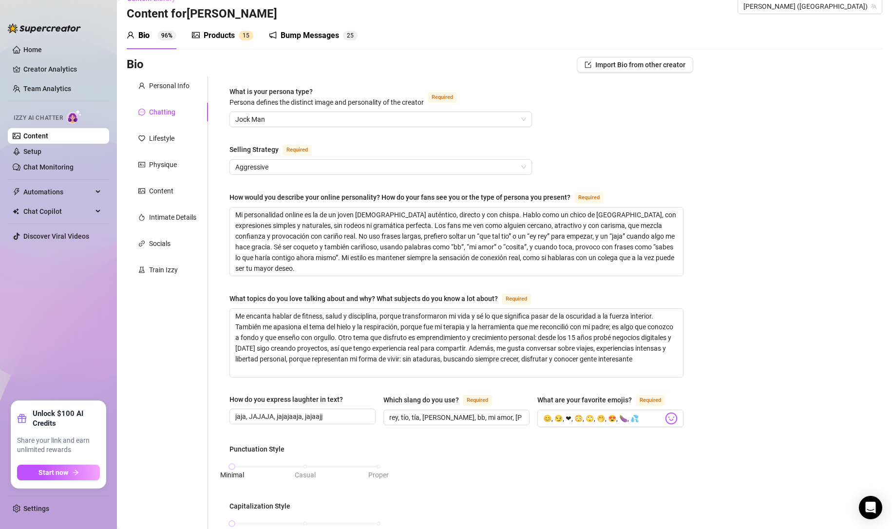
drag, startPoint x: 225, startPoint y: 297, endPoint x: 505, endPoint y: 300, distance: 280.2
click at [474, 295] on div "What topics do you love talking about and why? What subjects do you know a lot …" at bounding box center [363, 298] width 268 height 11
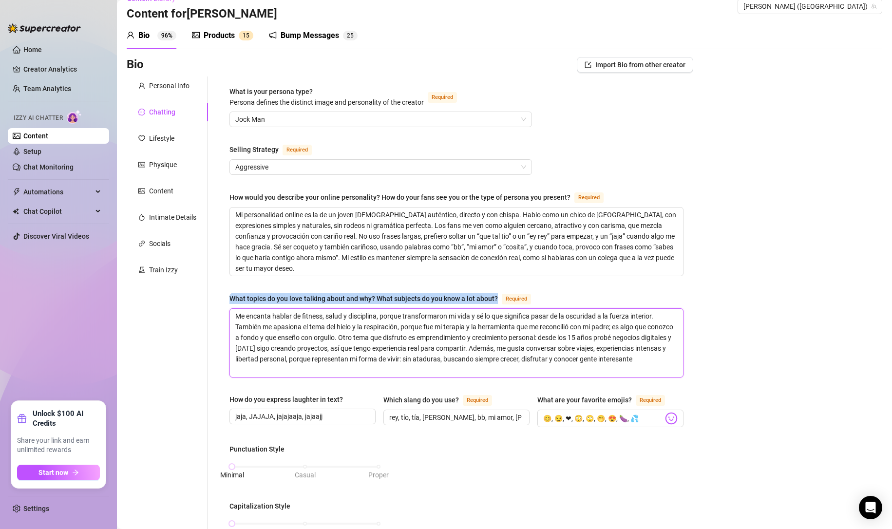
click at [474, 309] on textarea "Me encanta hablar de fitness, salud y disciplina, porque transformaron mi vida …" at bounding box center [456, 343] width 453 height 68
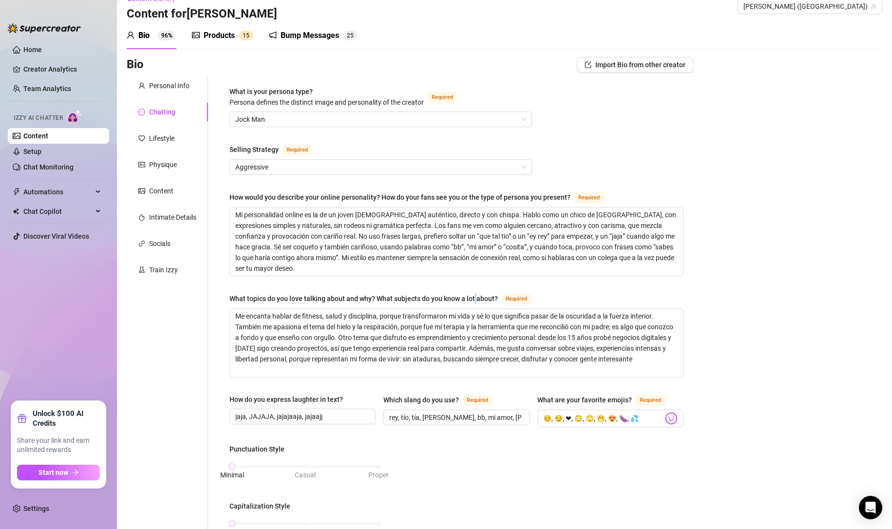
click at [474, 295] on div "What topics do you love talking about and why? What subjects do you know a lot …" at bounding box center [363, 298] width 268 height 11
click at [474, 309] on textarea "Me encanta hablar de fitness, salud y disciplina, porque transformaron mi vida …" at bounding box center [456, 343] width 453 height 68
click at [474, 295] on div "What topics do you love talking about and why? What subjects do you know a lot …" at bounding box center [363, 298] width 268 height 11
click at [474, 309] on textarea "Me encanta hablar de fitness, salud y disciplina, porque transformaron mi vida …" at bounding box center [456, 343] width 453 height 68
copy div "What topics do you love talking about and why? What subjects do you know a lot …"
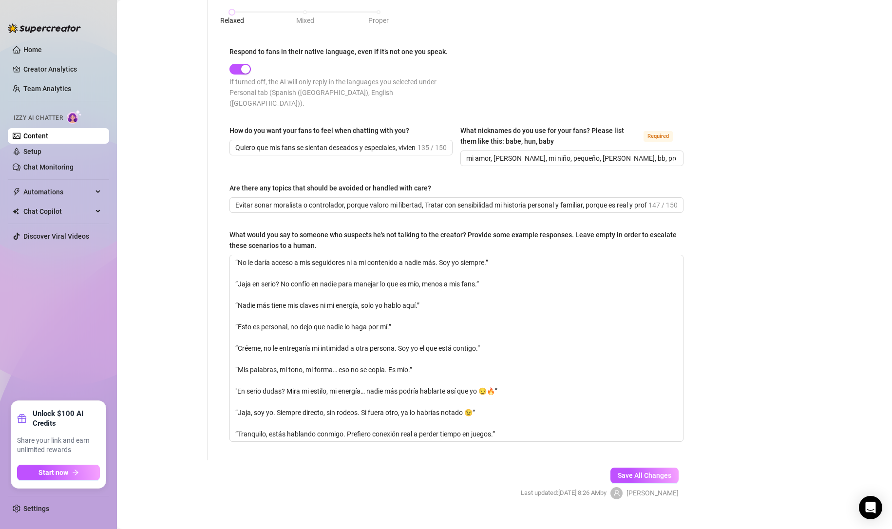
scroll to position [589, 0]
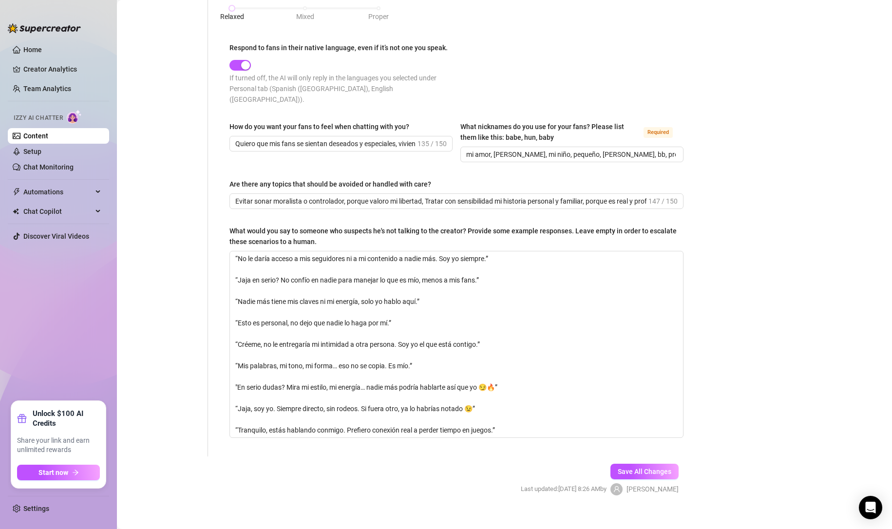
click at [632, 468] on span "Save All Changes" at bounding box center [645, 472] width 54 height 8
